Goal: Task Accomplishment & Management: Use online tool/utility

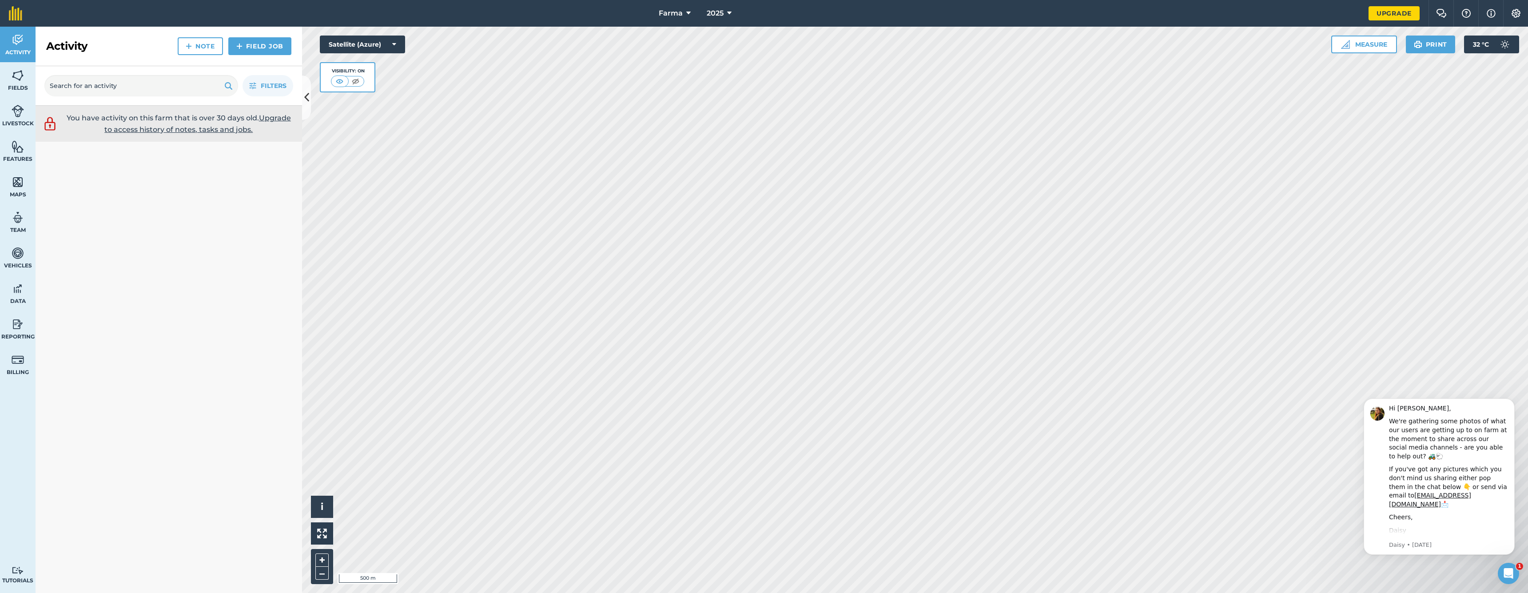
drag, startPoint x: 19, startPoint y: 71, endPoint x: 28, endPoint y: 74, distance: 9.8
click at [19, 71] on img at bounding box center [18, 75] width 12 height 13
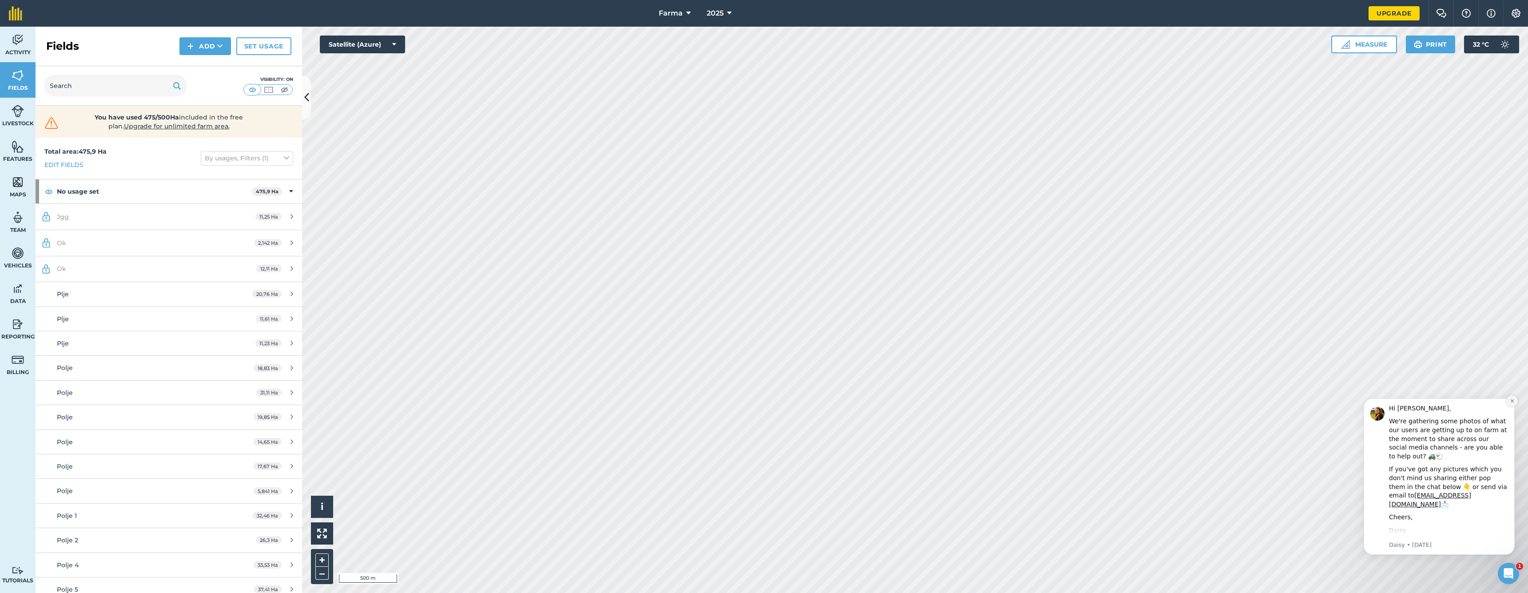
click at [1516, 401] on button "Dismiss notification" at bounding box center [1512, 401] width 12 height 12
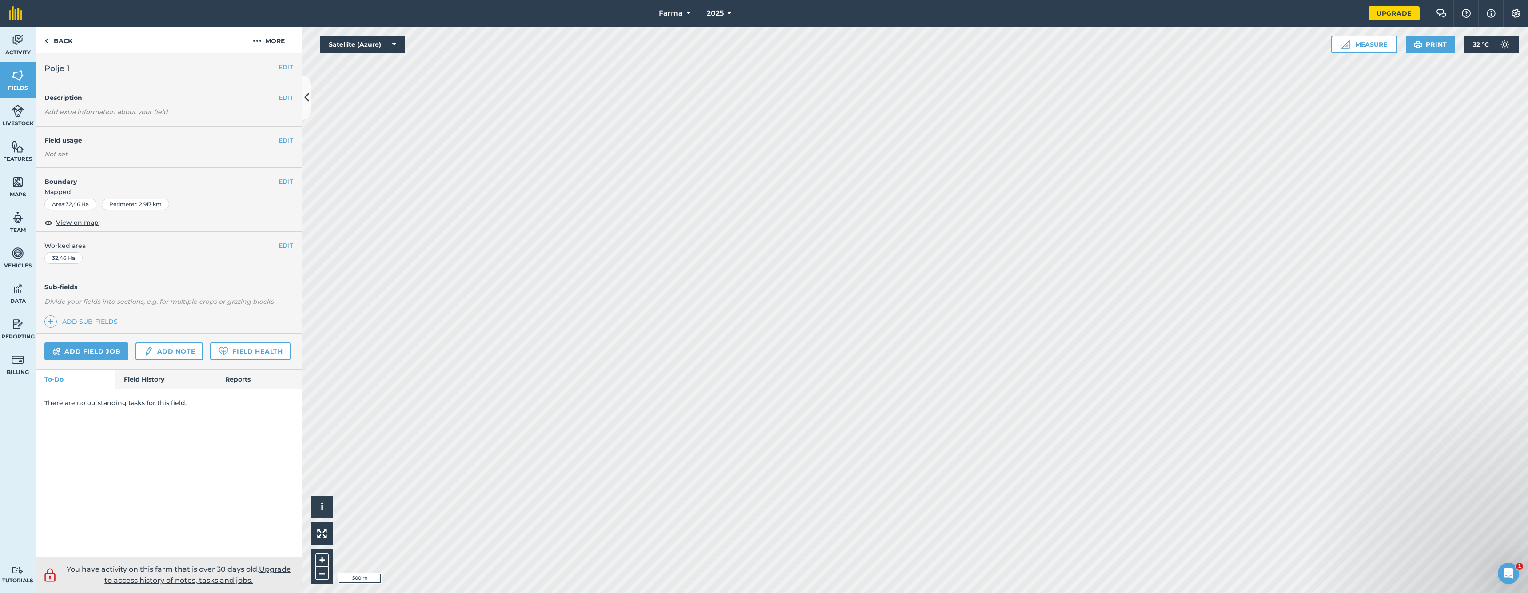
click at [117, 346] on link "Add field job" at bounding box center [86, 351] width 84 height 18
